Goal: Navigation & Orientation: Understand site structure

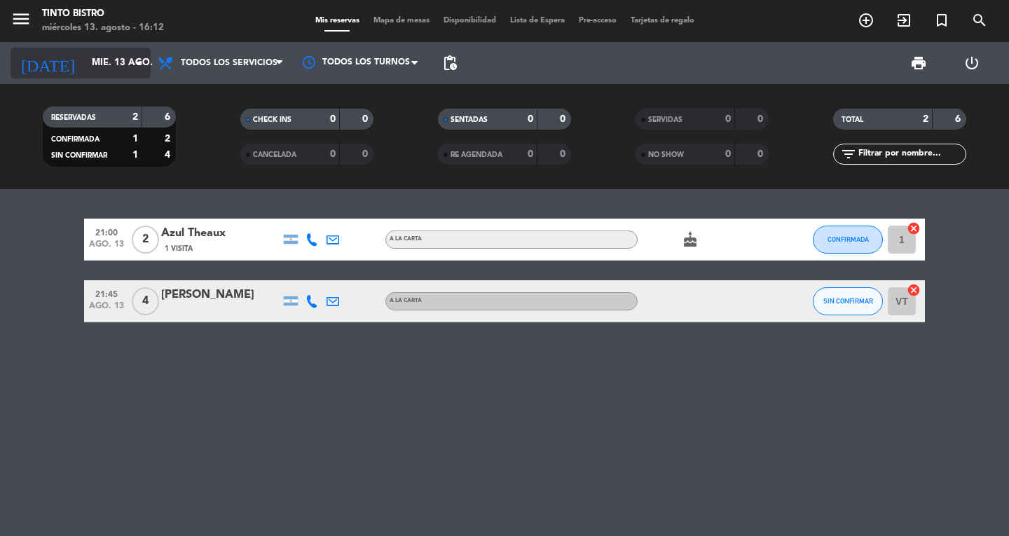
click at [85, 57] on input "mié. 13 ago." at bounding box center [146, 62] width 123 height 25
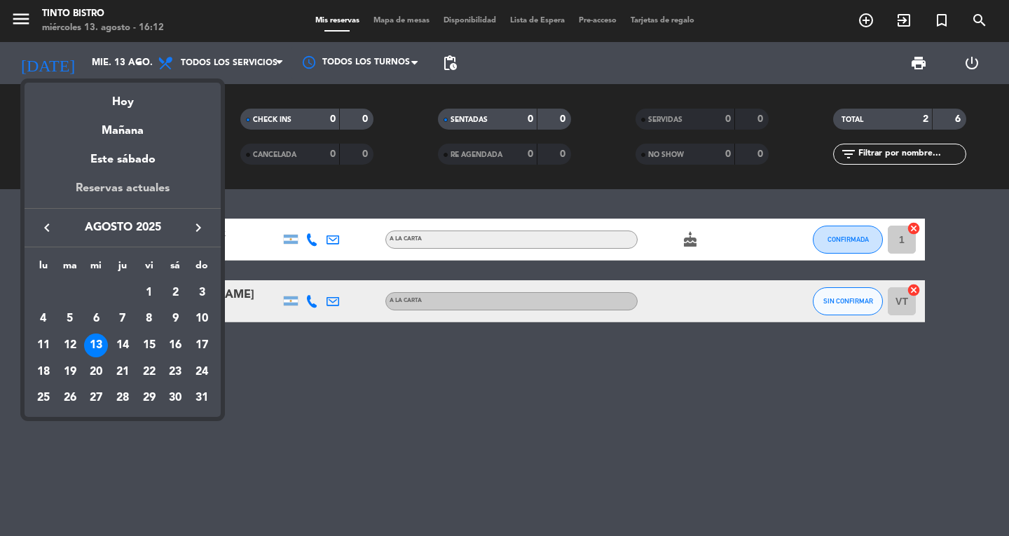
click at [135, 187] on div "Reservas actuales" at bounding box center [123, 193] width 196 height 29
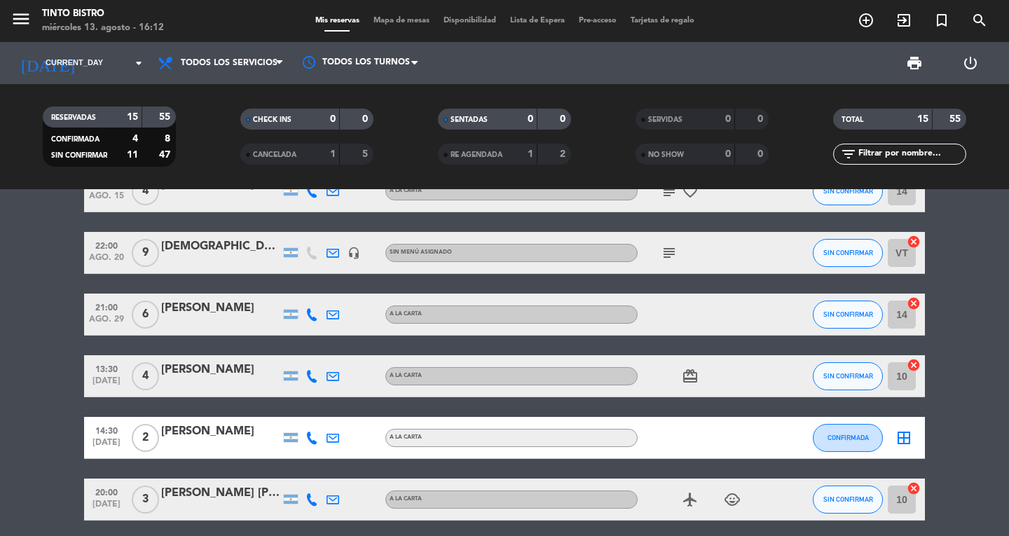
scroll to position [619, 0]
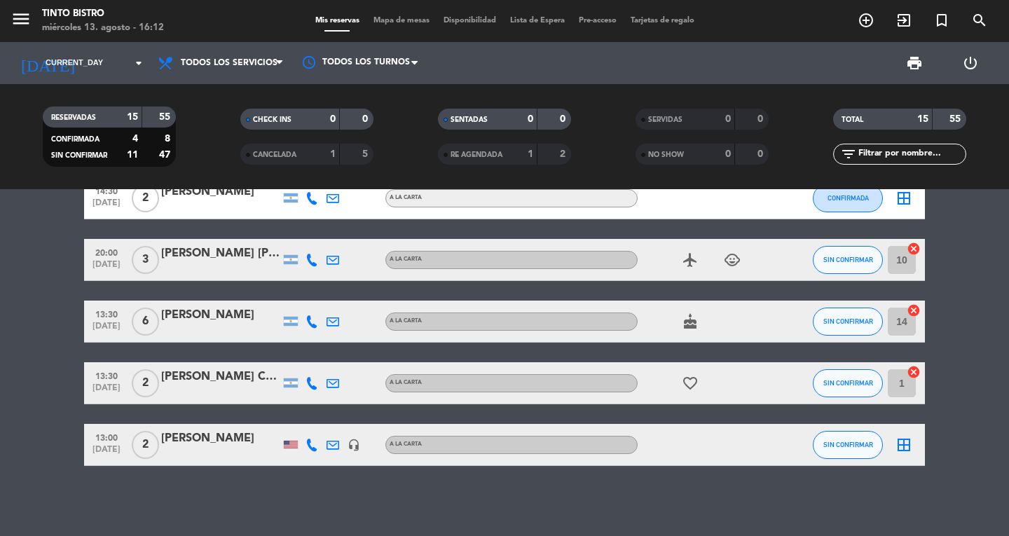
drag, startPoint x: 973, startPoint y: 266, endPoint x: 966, endPoint y: 403, distance: 136.8
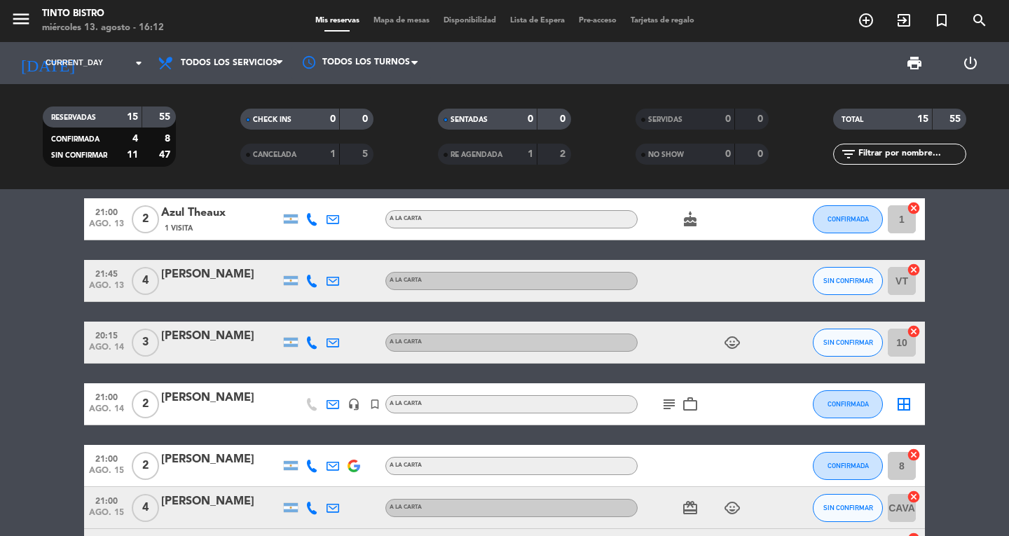
scroll to position [0, 0]
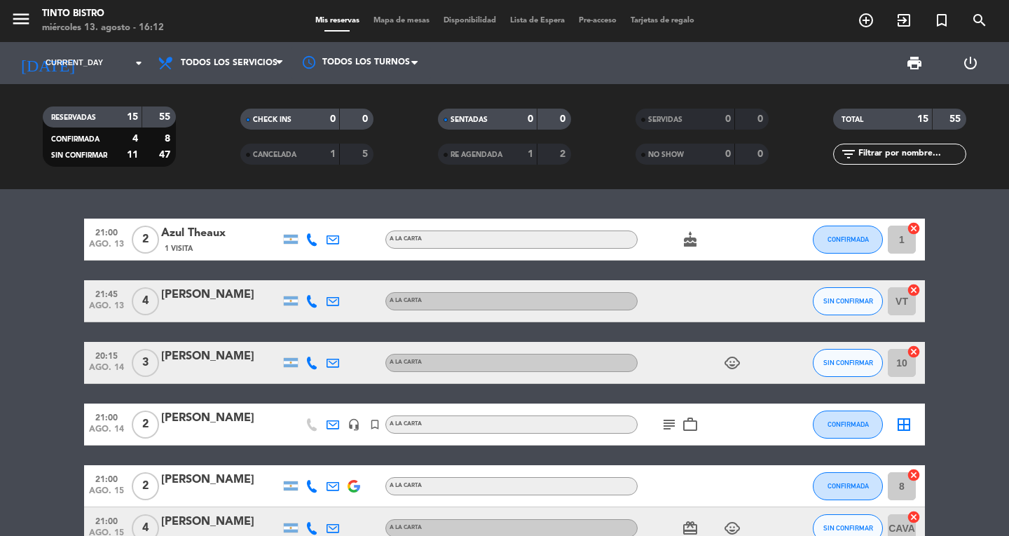
drag, startPoint x: 999, startPoint y: 347, endPoint x: 1009, endPoint y: 245, distance: 102.1
click at [10, 22] on div "menu Tinto Bistro miércoles 13. agosto - 16:12" at bounding box center [126, 21] width 252 height 33
click at [20, 21] on icon "menu" at bounding box center [21, 18] width 21 height 21
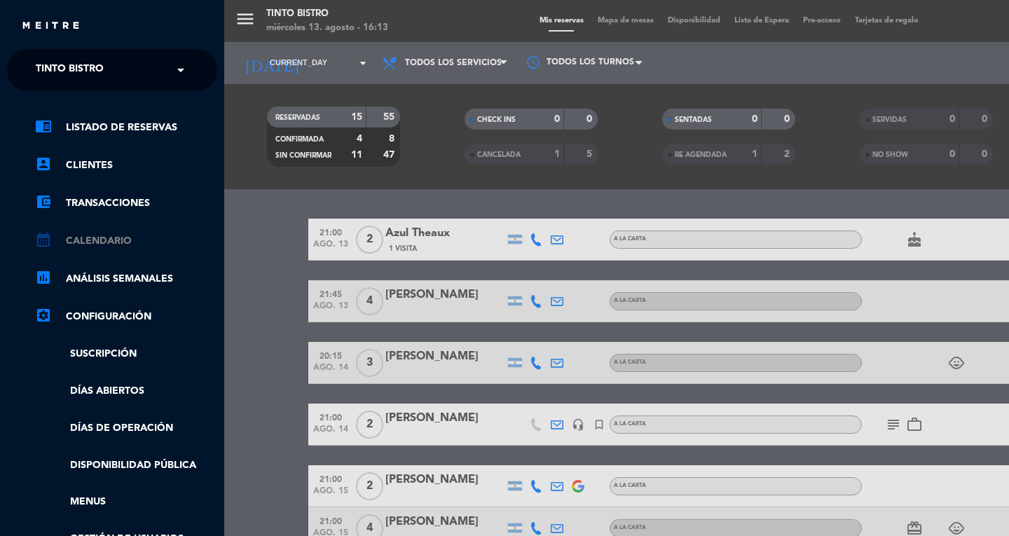
click at [82, 245] on link "calendar_month Calendario" at bounding box center [126, 241] width 182 height 17
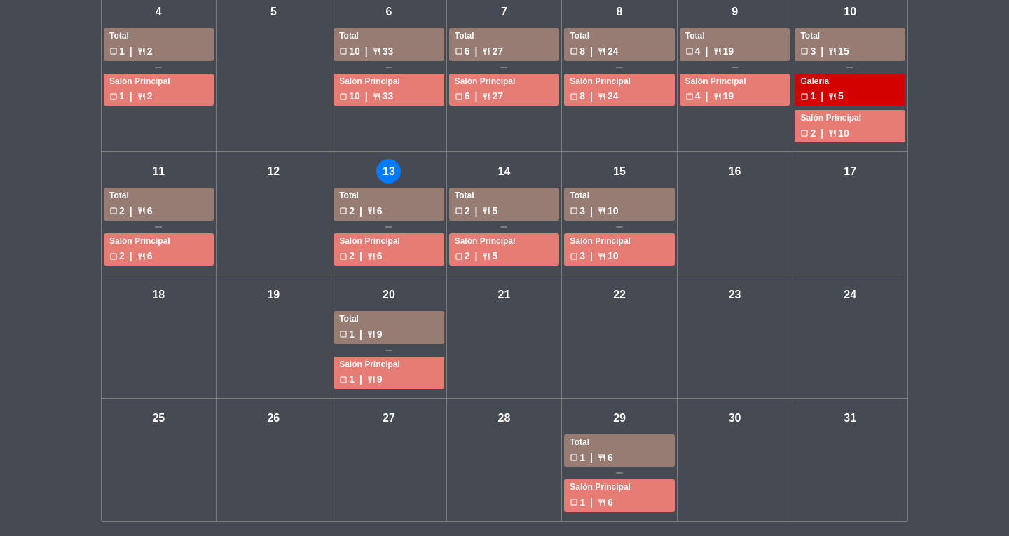
drag, startPoint x: 994, startPoint y: 173, endPoint x: 1005, endPoint y: 373, distance: 200.1
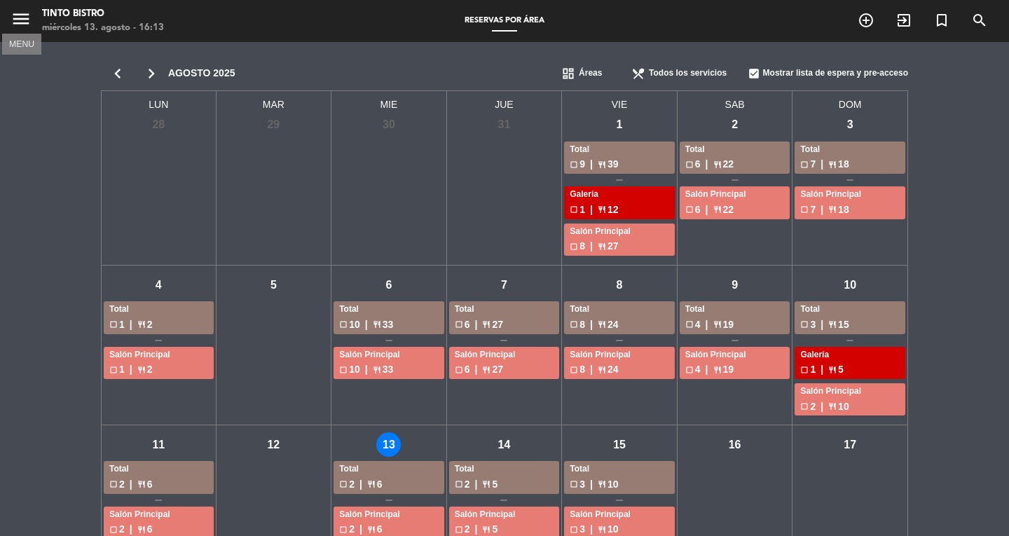
click at [15, 18] on icon "menu" at bounding box center [21, 18] width 21 height 21
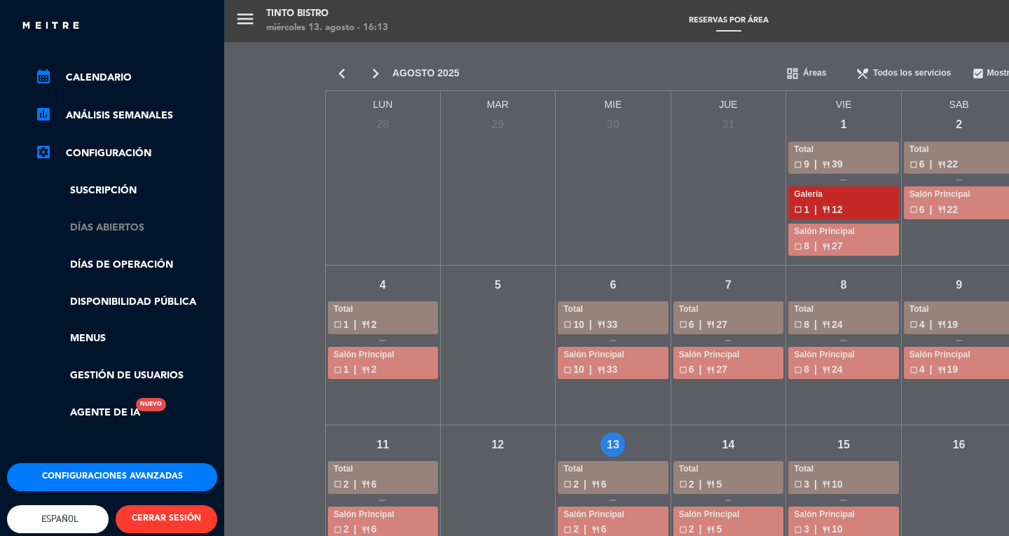
scroll to position [185, 0]
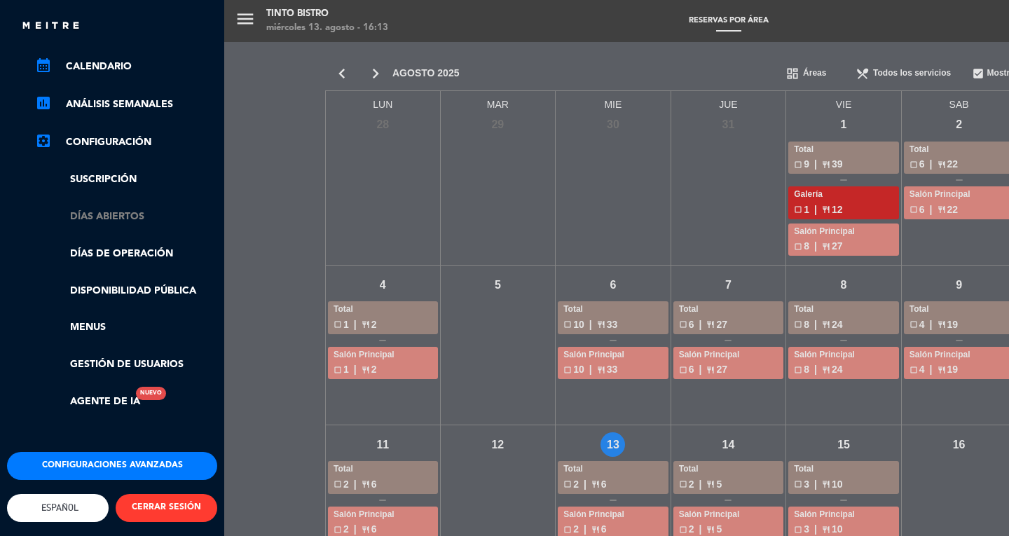
click at [123, 209] on link "Días abiertos" at bounding box center [126, 217] width 182 height 16
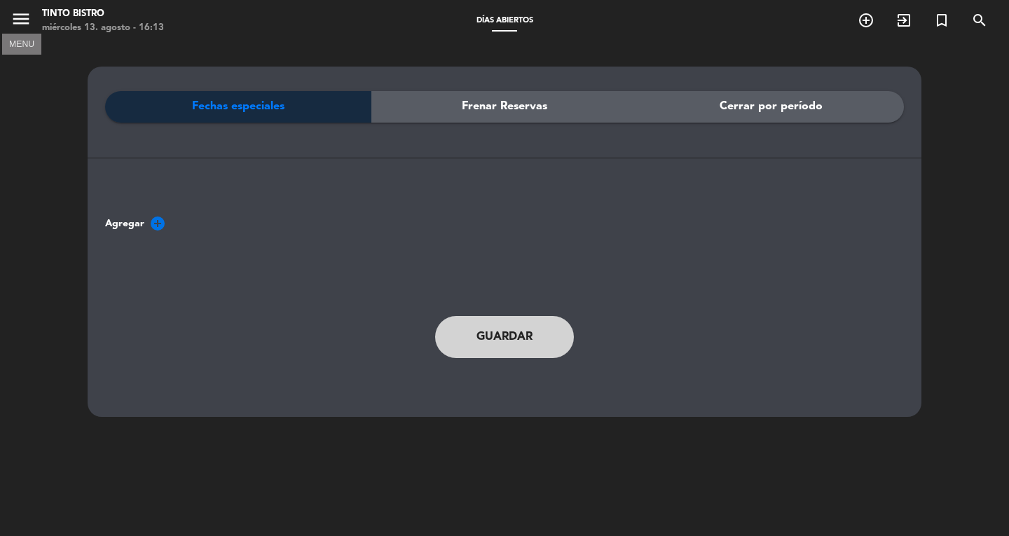
click at [26, 18] on icon "menu" at bounding box center [21, 18] width 21 height 21
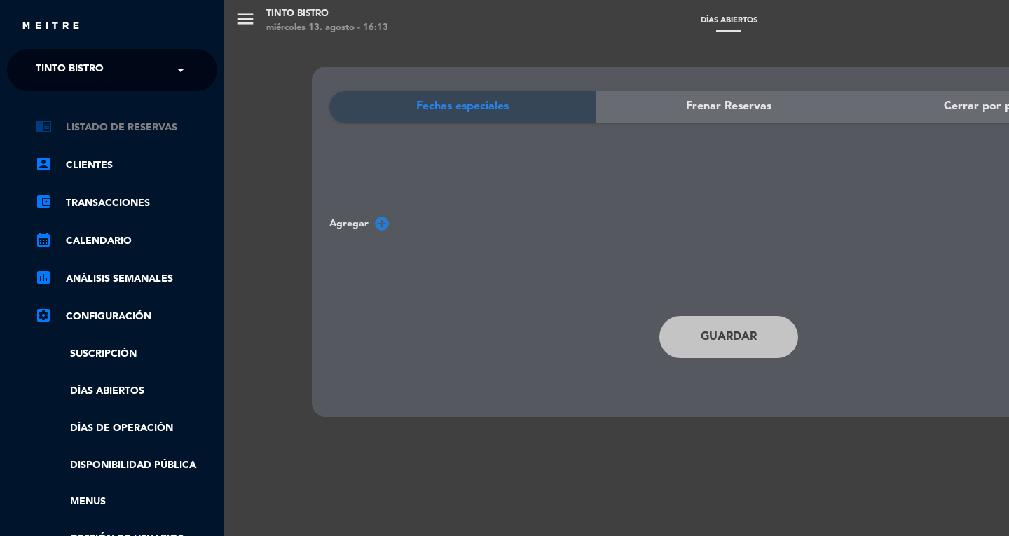
click at [132, 127] on link "chrome_reader_mode Listado de Reservas" at bounding box center [126, 127] width 182 height 17
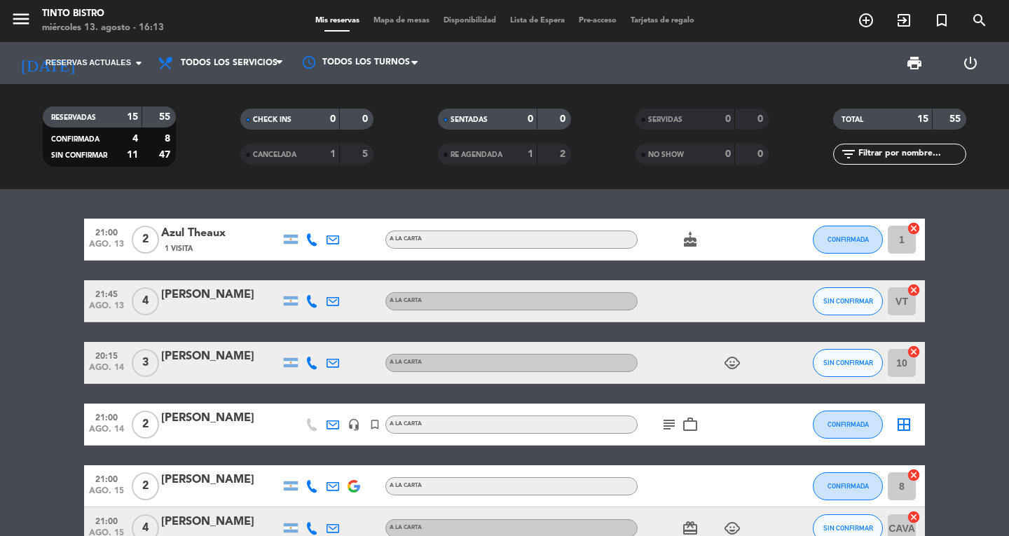
click at [545, 18] on span "Lista de Espera" at bounding box center [537, 21] width 69 height 8
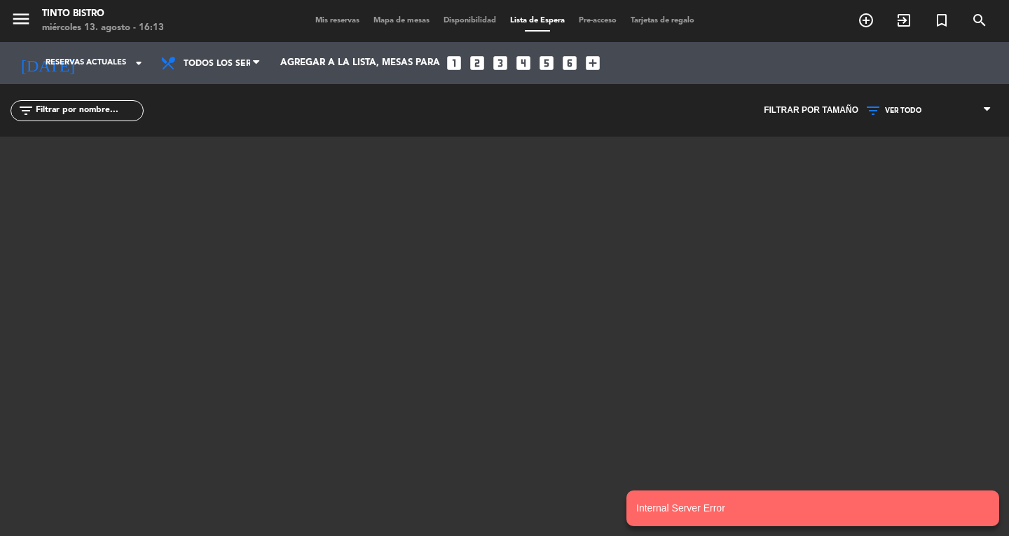
click at [539, 27] on div "Mis reservas Mapa de mesas Disponibilidad Lista de Espera Pre-acceso Tarjetas d…" at bounding box center [504, 21] width 393 height 13
